Goal: Book appointment/travel/reservation

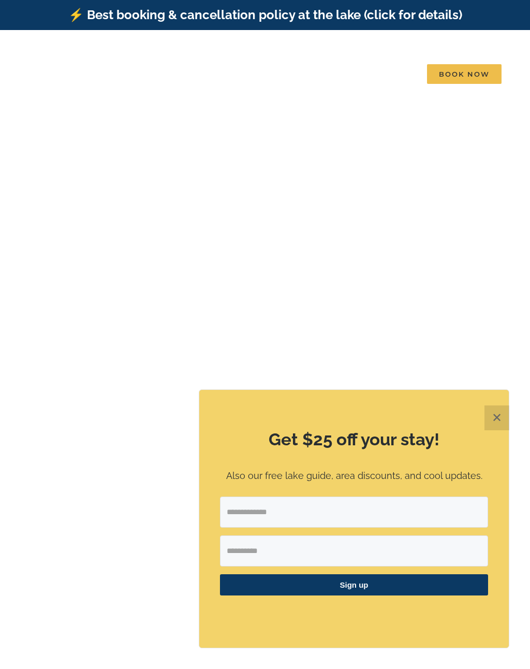
click at [492, 421] on button "✕" at bounding box center [497, 418] width 25 height 25
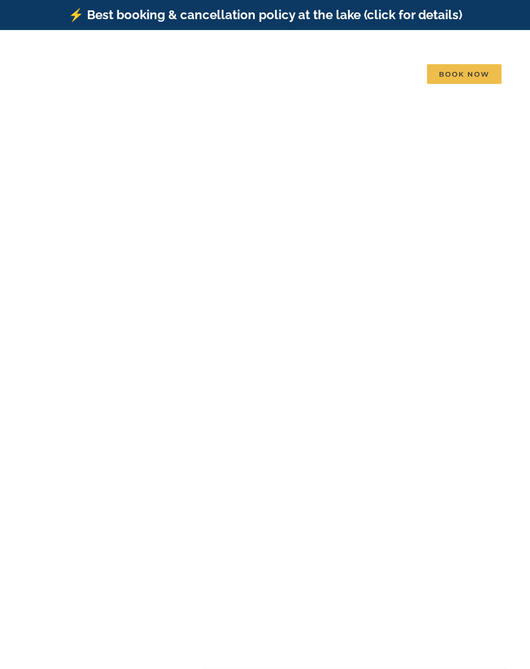
click at [219, 133] on video at bounding box center [266, 327] width 1190 height 595
click at [458, 65] on span "Book Now" at bounding box center [464, 74] width 75 height 20
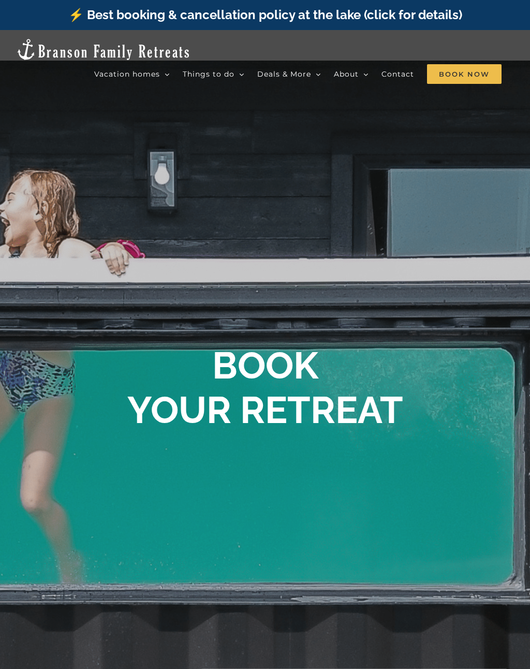
click at [462, 65] on span "Book Now" at bounding box center [464, 74] width 75 height 20
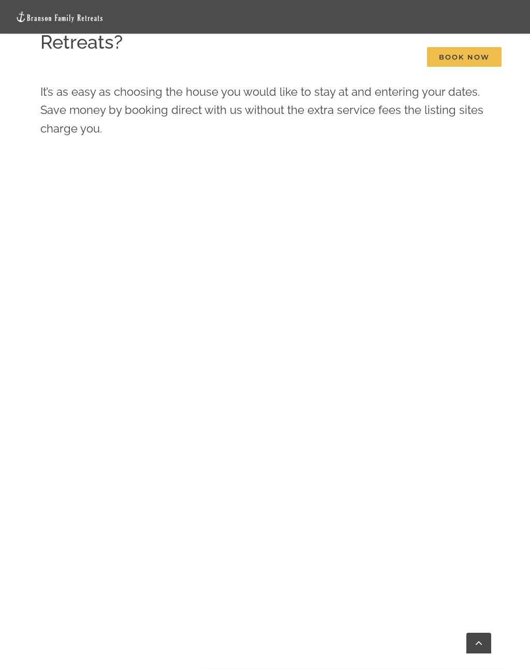
scroll to position [735, 0]
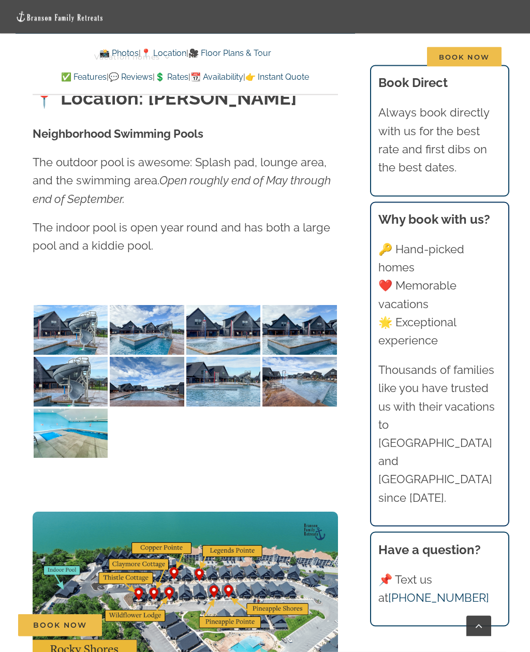
scroll to position [2538, 0]
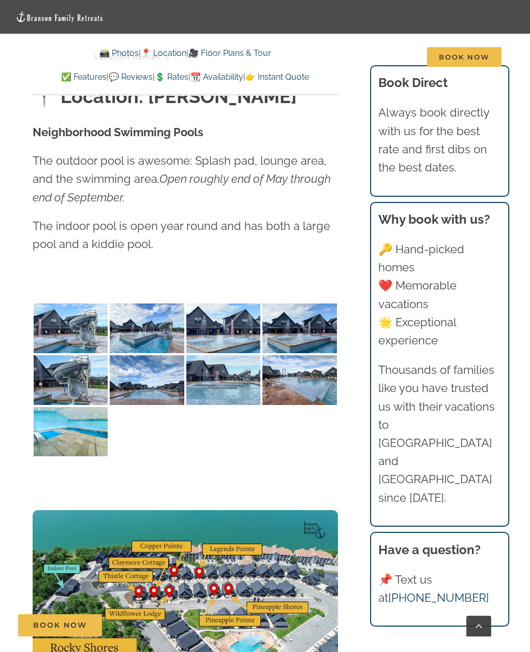
click at [67, 306] on img at bounding box center [71, 329] width 74 height 50
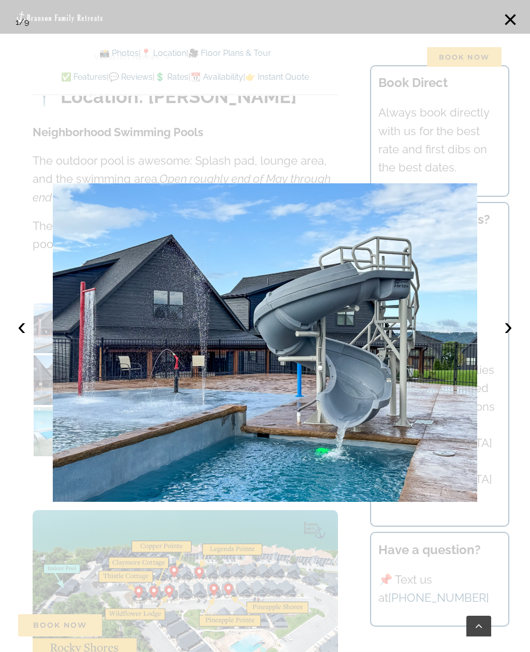
click at [507, 338] on button "›" at bounding box center [508, 326] width 23 height 23
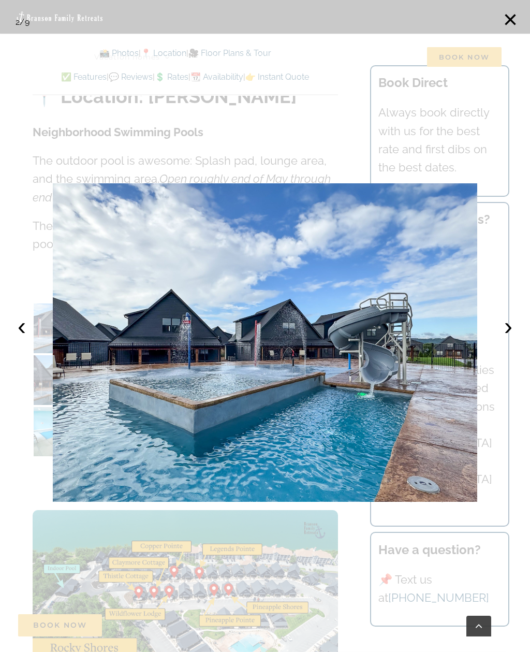
click at [506, 338] on button "›" at bounding box center [508, 326] width 23 height 23
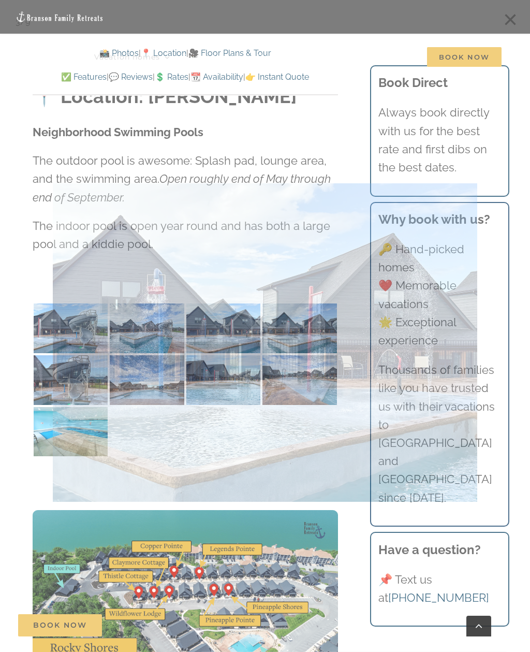
click at [514, 600] on div at bounding box center [265, 326] width 530 height 652
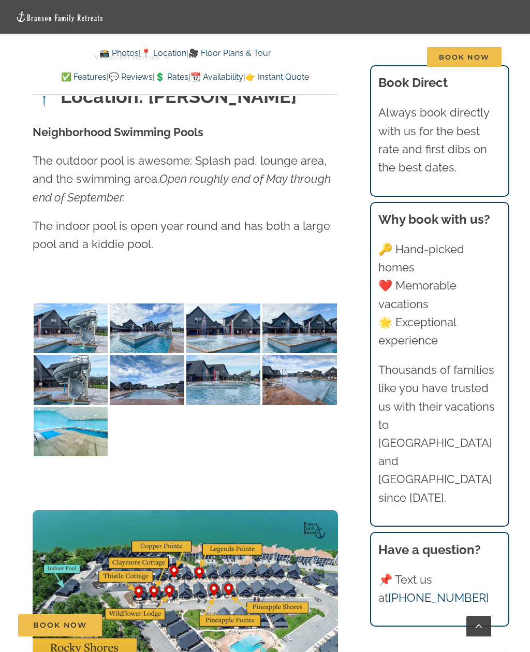
click at [73, 311] on img at bounding box center [71, 329] width 74 height 50
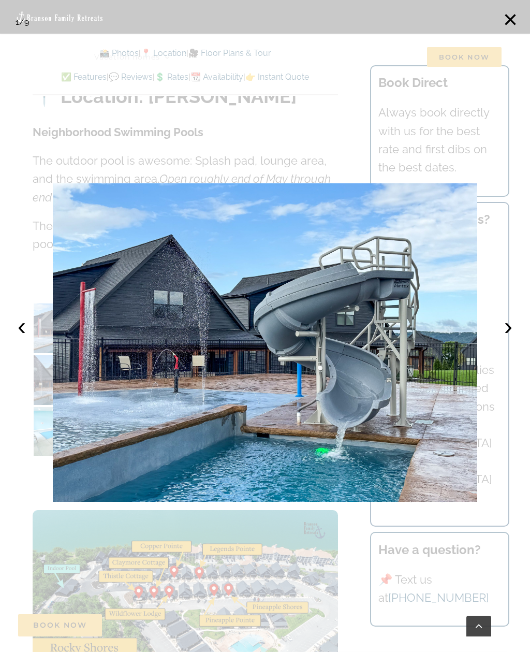
click at [506, 338] on button "›" at bounding box center [508, 326] width 23 height 23
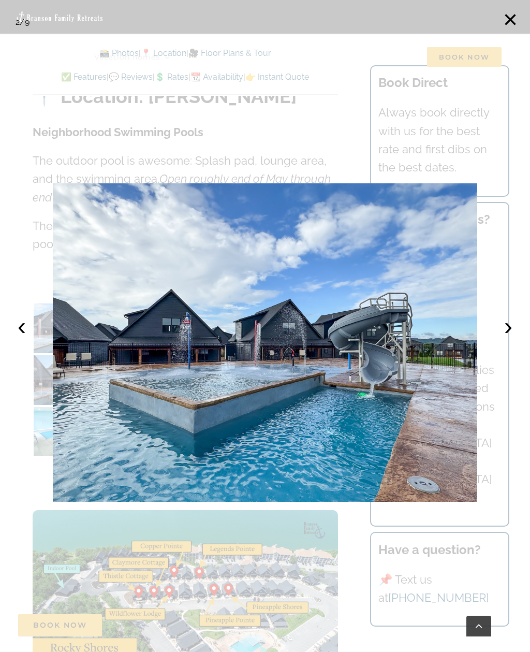
click at [512, 338] on button "›" at bounding box center [508, 326] width 23 height 23
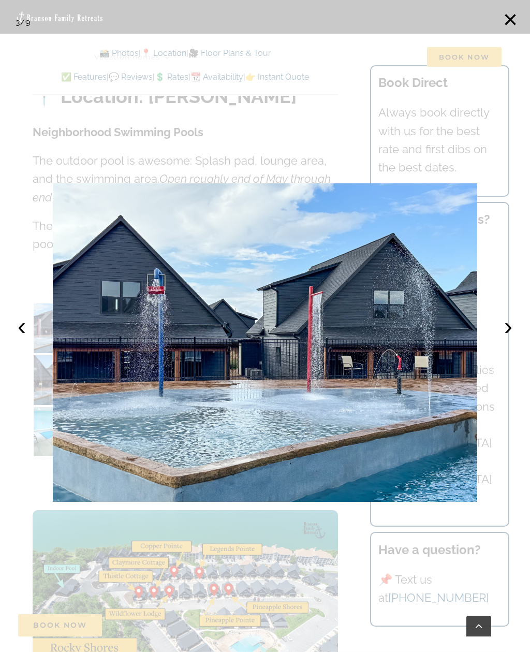
click at [505, 338] on button "›" at bounding box center [508, 326] width 23 height 23
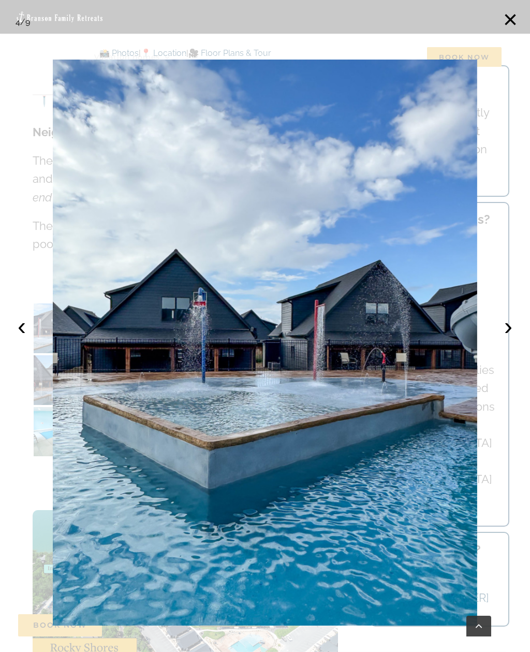
click at [507, 338] on button "›" at bounding box center [508, 326] width 23 height 23
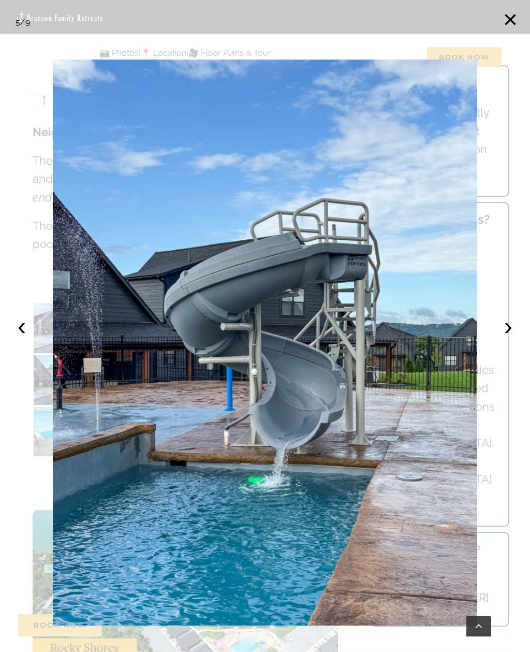
click at [508, 338] on button "›" at bounding box center [508, 326] width 23 height 23
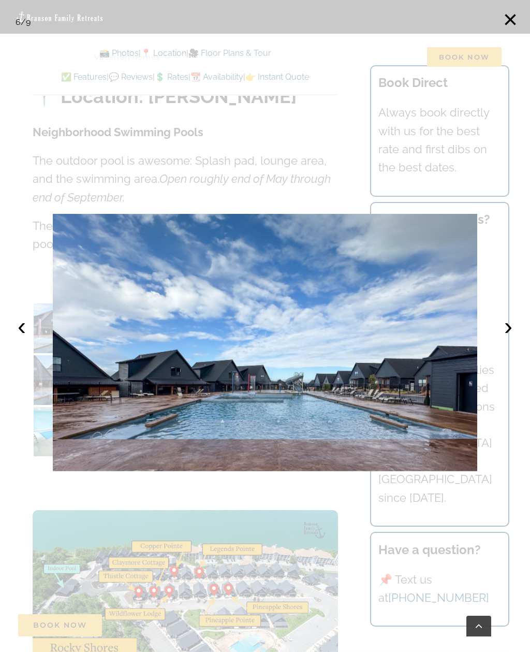
click at [500, 338] on button "›" at bounding box center [508, 326] width 23 height 23
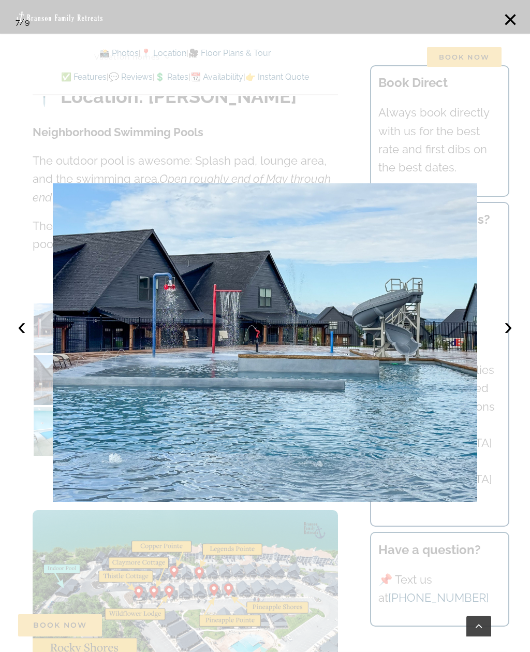
click at [502, 338] on button "›" at bounding box center [508, 326] width 23 height 23
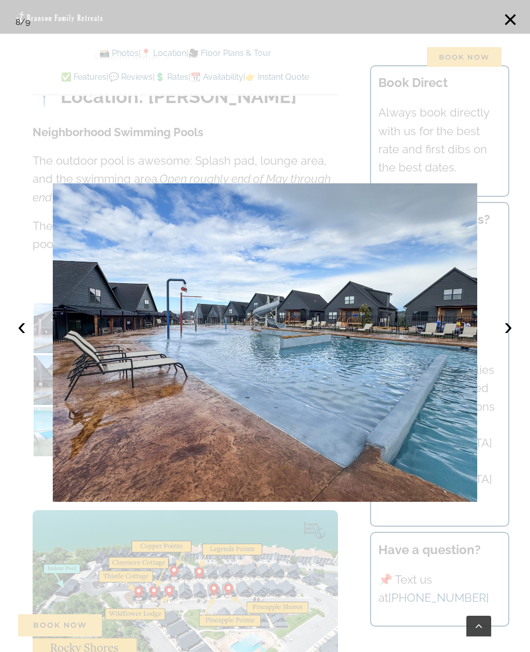
click at [507, 338] on button "›" at bounding box center [508, 326] width 23 height 23
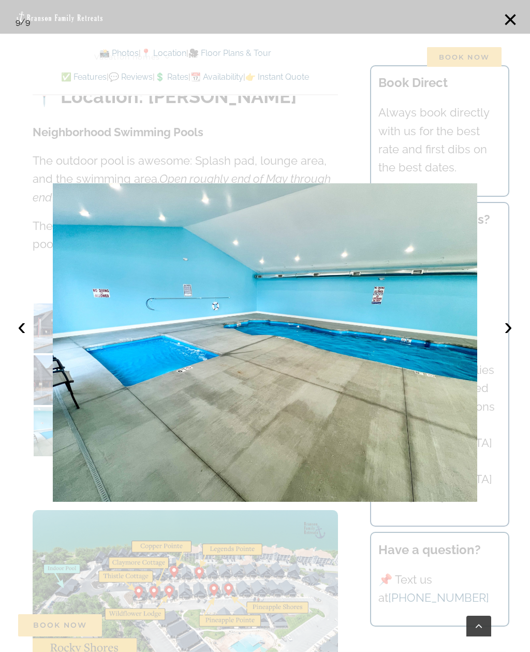
click at [507, 338] on button "›" at bounding box center [508, 326] width 23 height 23
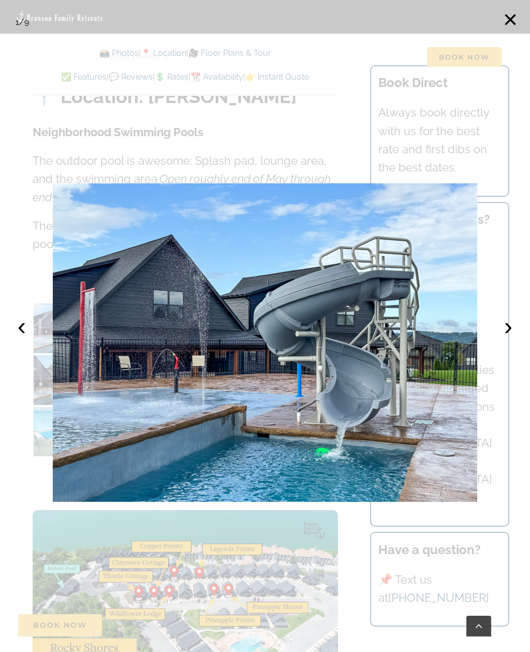
click at [506, 20] on button "×" at bounding box center [510, 19] width 23 height 23
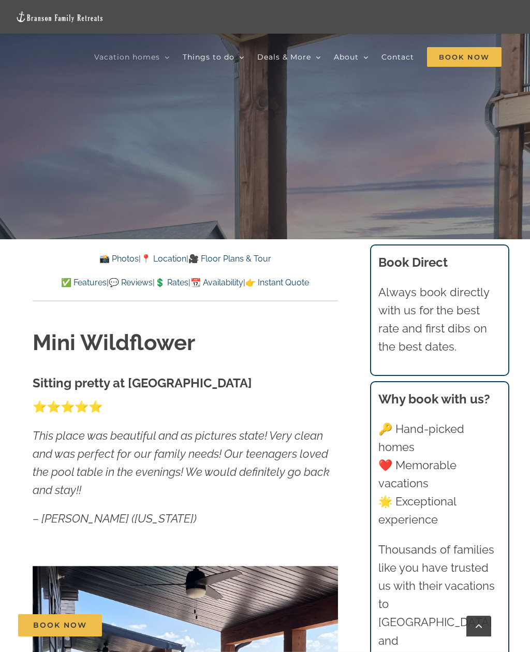
scroll to position [349, 0]
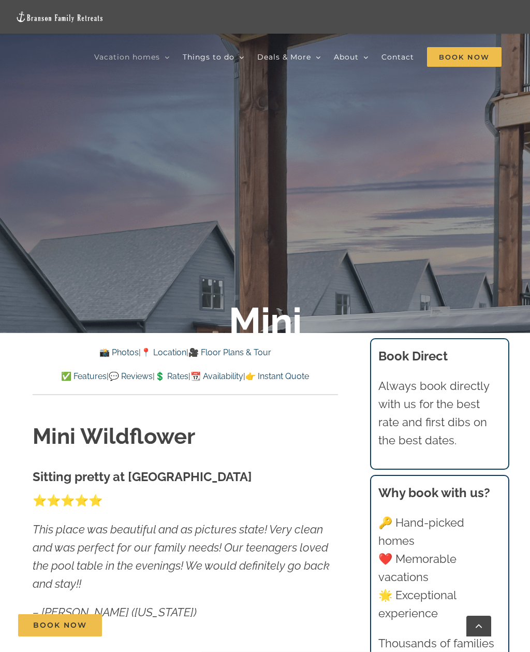
click at [175, 374] on link "💲 Rates" at bounding box center [172, 376] width 34 height 10
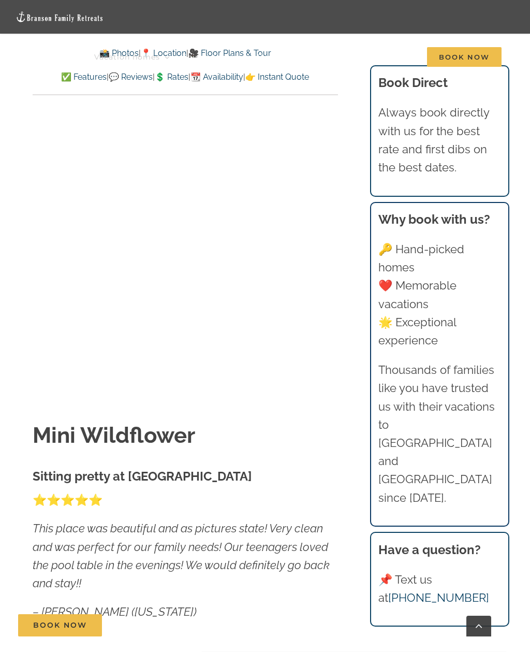
scroll to position [6078, 0]
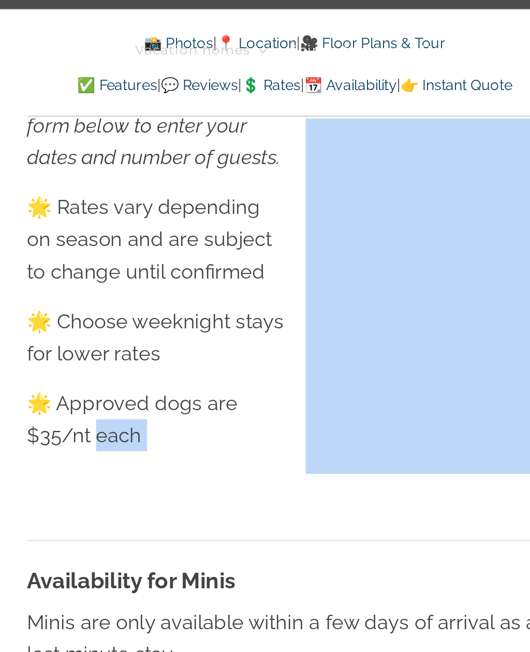
click at [124, 375] on p "Minis are only available within a few days of arrival as a last minute stay." at bounding box center [186, 393] width 306 height 36
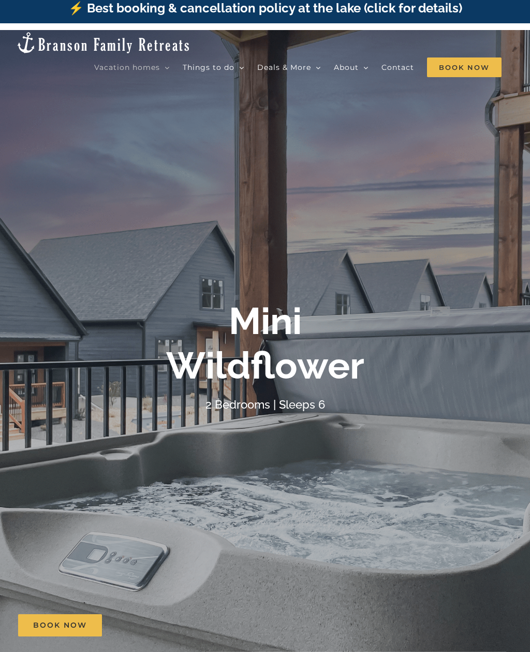
scroll to position [0, 0]
